Goal: Task Accomplishment & Management: Manage account settings

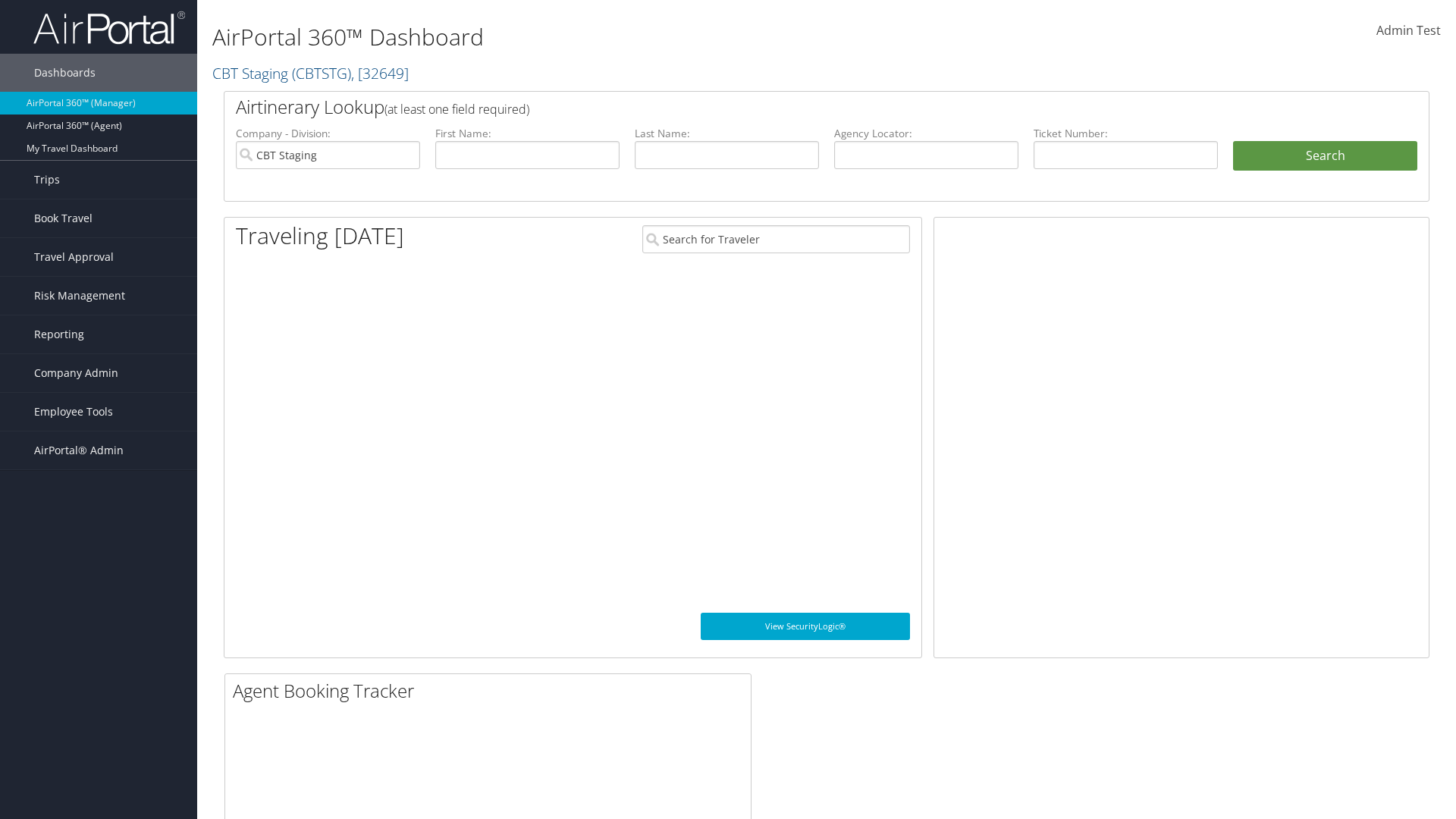
click at [99, 373] on span "Company Admin" at bounding box center [76, 373] width 84 height 38
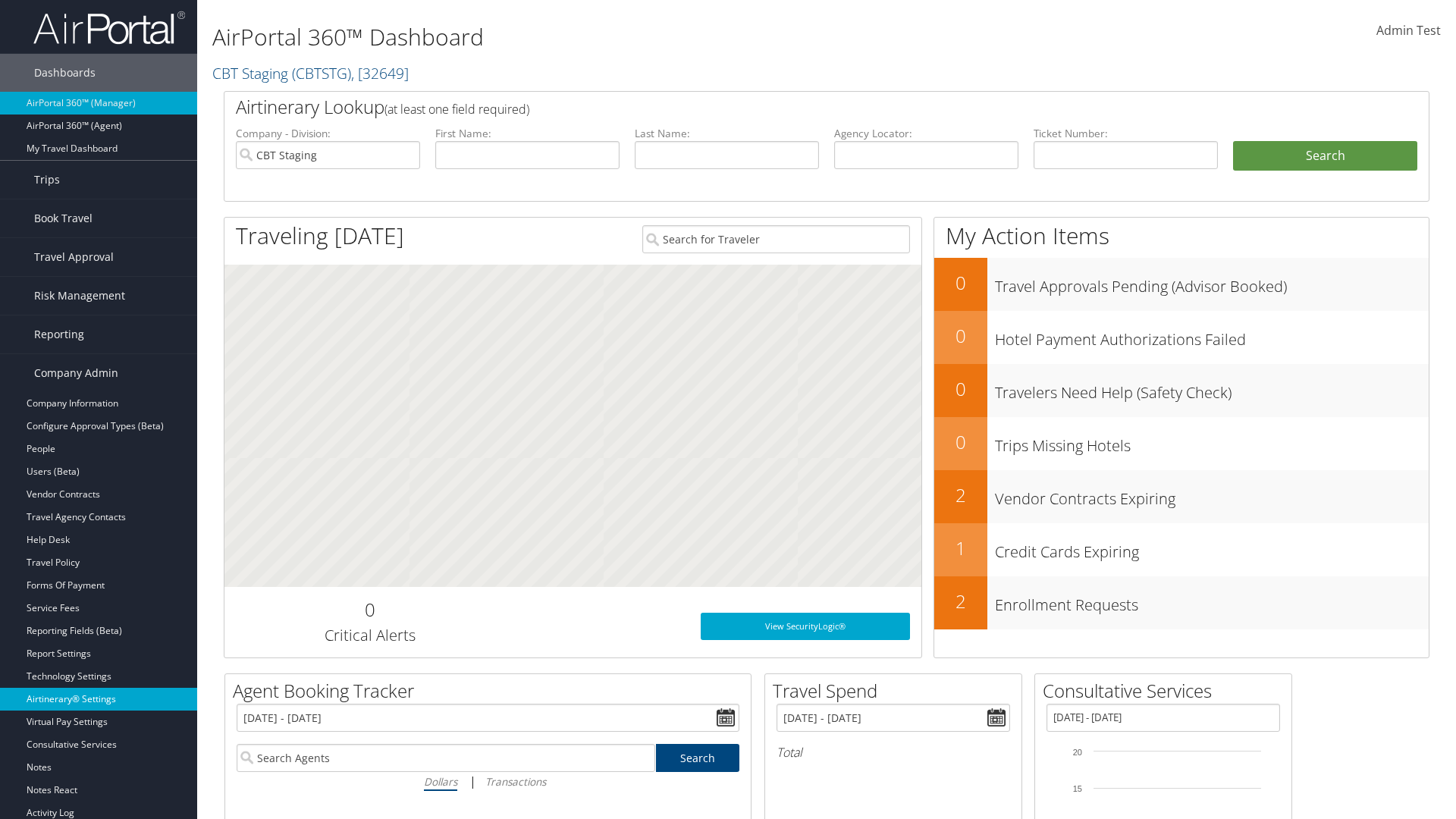
click at [99, 699] on link "Airtinerary® Settings" at bounding box center [99, 698] width 197 height 23
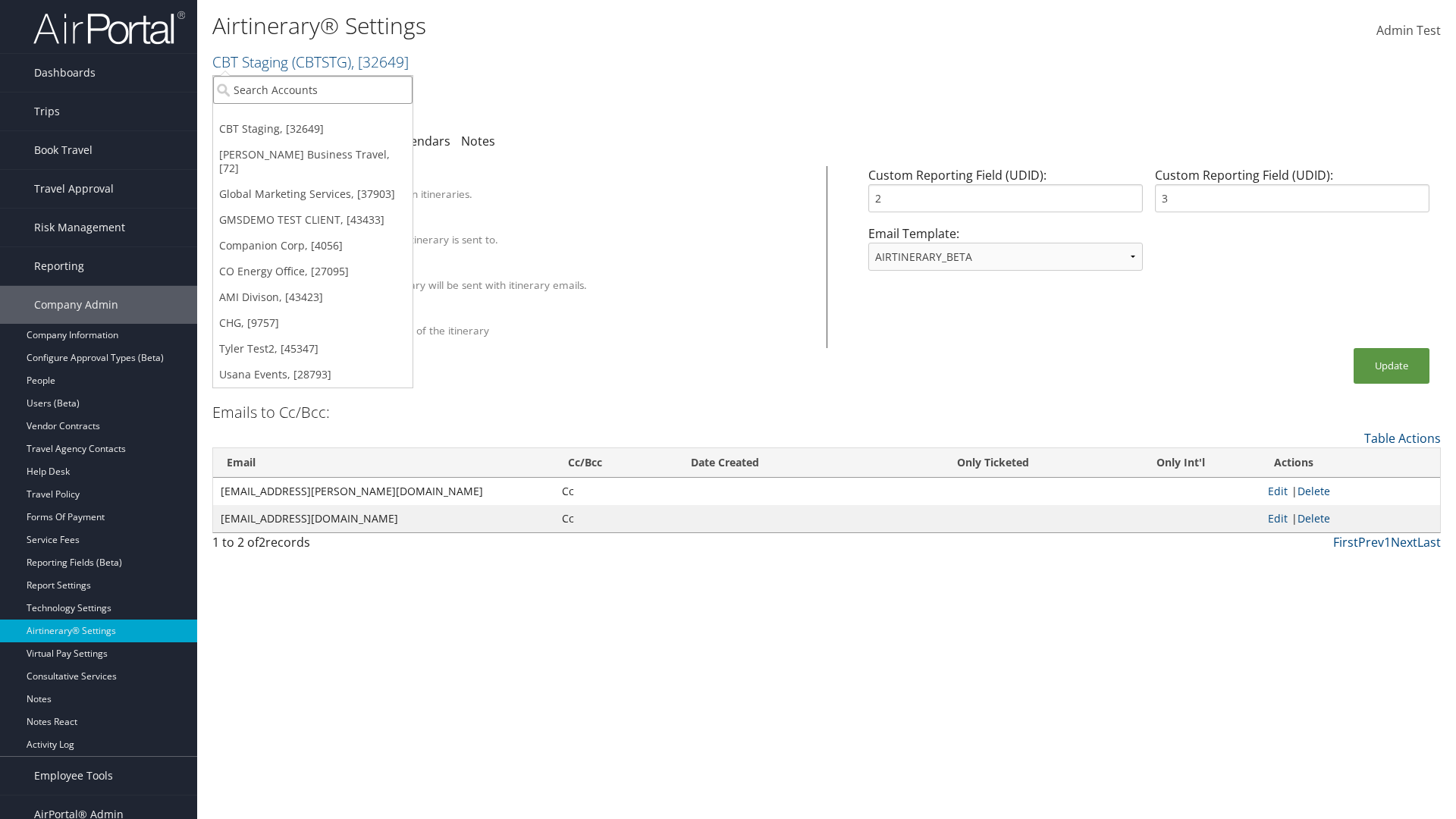
click at [313, 89] on input "search" at bounding box center [313, 89] width 200 height 28
type input "GMSDEMO Test"
click at [354, 117] on div "GMSDEMO TEST CLIENT (GMSDEMOCHILDR), [43433]" at bounding box center [354, 117] width 299 height 14
